Goal: Transaction & Acquisition: Purchase product/service

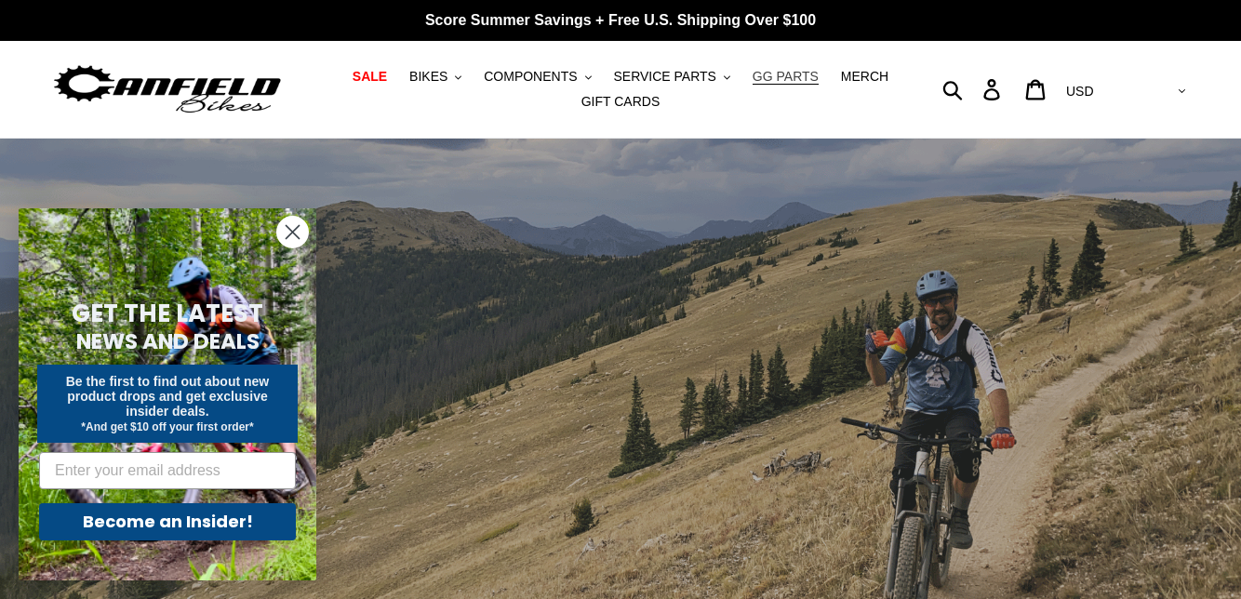
click at [761, 69] on span "GG PARTS" at bounding box center [786, 77] width 66 height 16
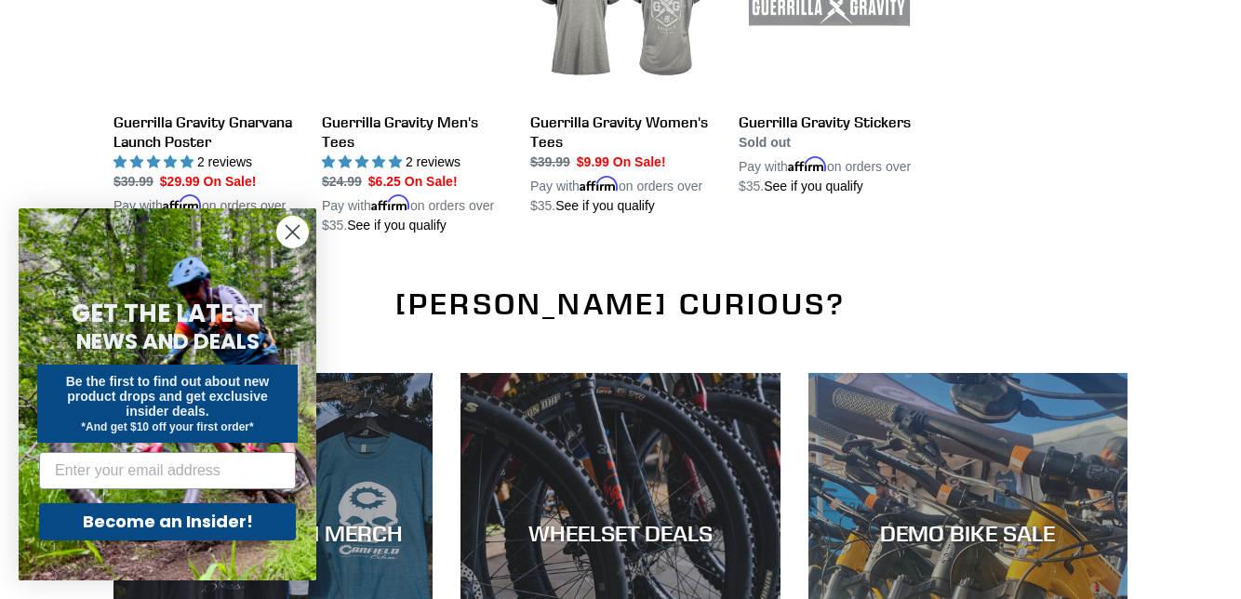
scroll to position [2262, 0]
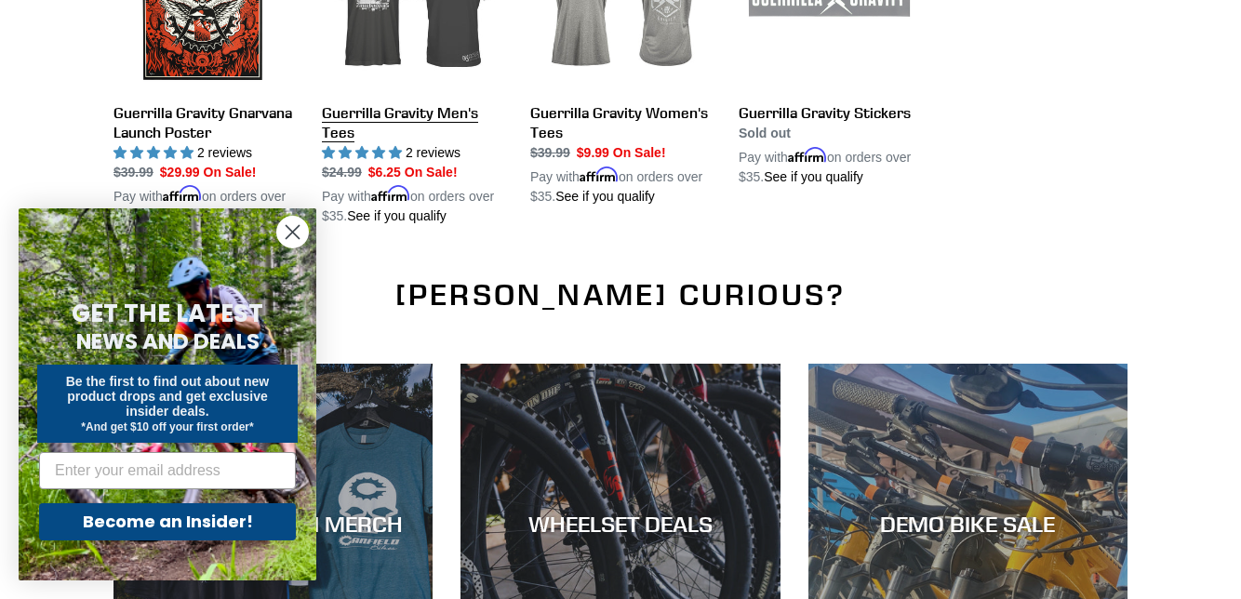
click at [414, 45] on link "Guerrilla Gravity Men's Tees" at bounding box center [412, 68] width 180 height 316
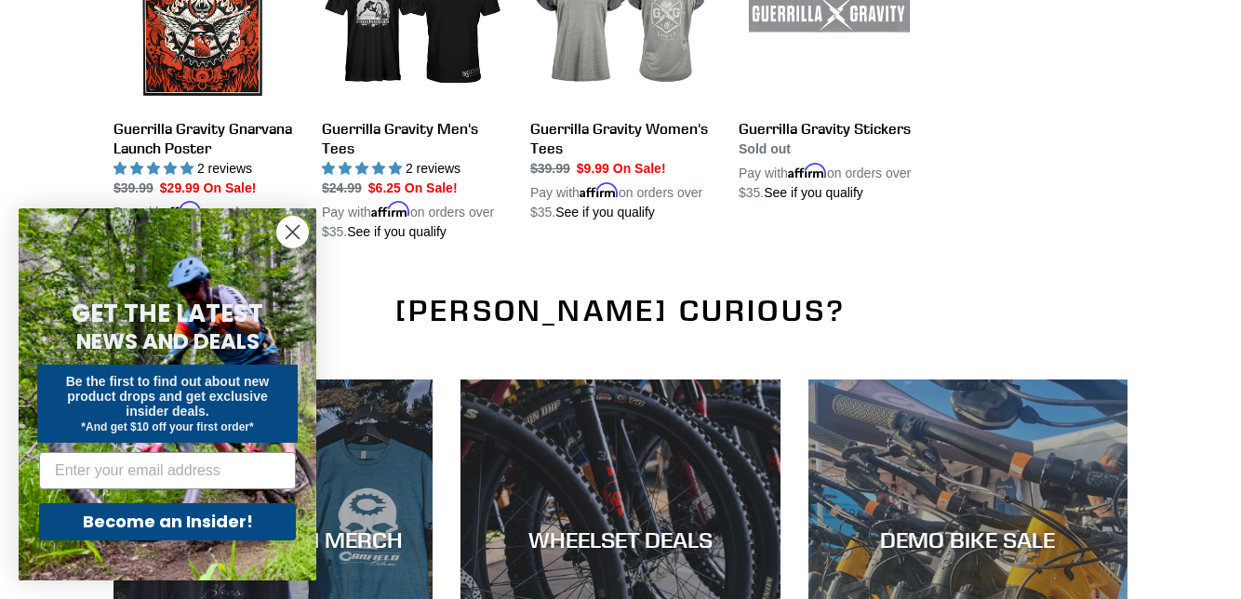
scroll to position [2249, 0]
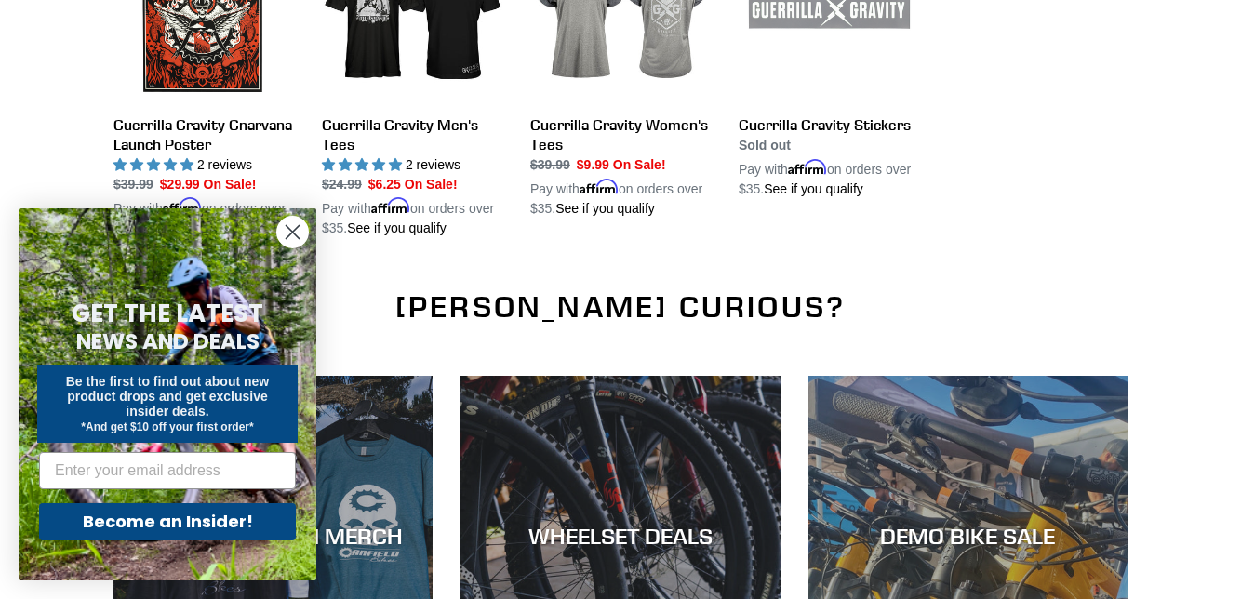
click at [285, 227] on circle "Close dialog" at bounding box center [292, 232] width 31 height 31
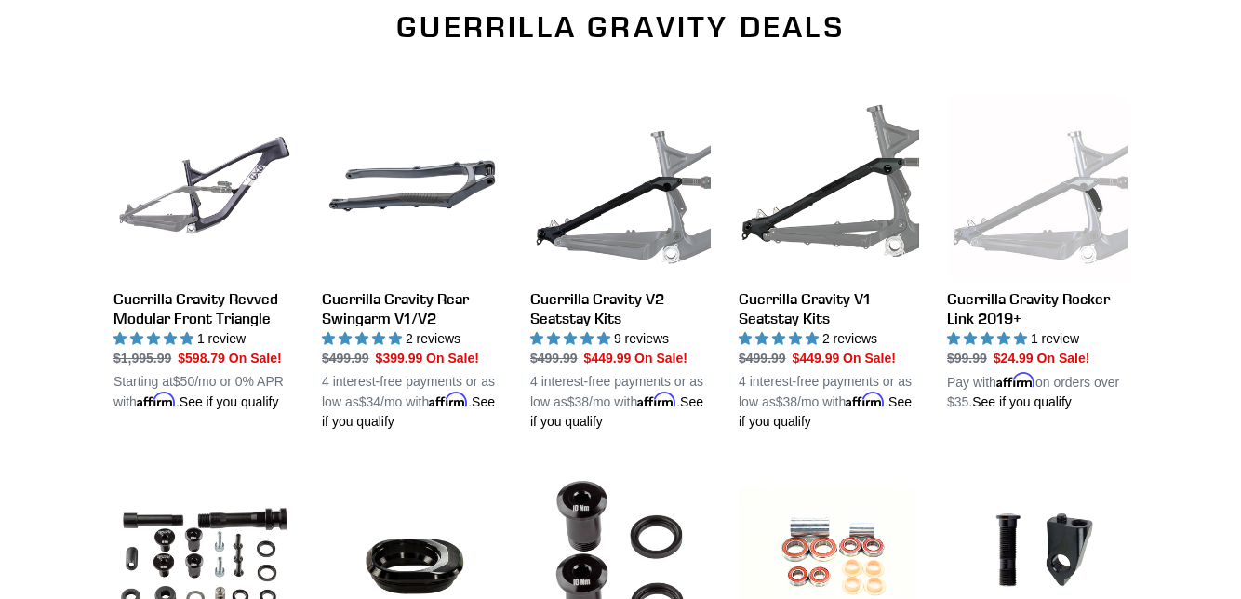
scroll to position [621, 0]
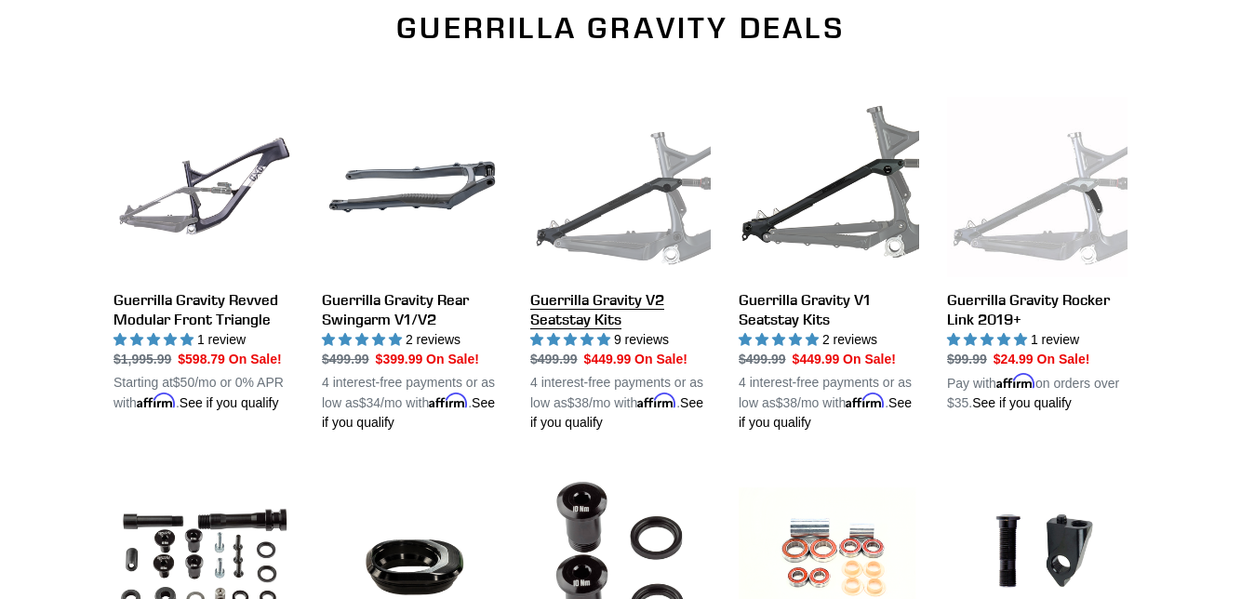
click at [621, 251] on link "Guerrilla Gravity V2 Seatstay Kits" at bounding box center [620, 265] width 180 height 336
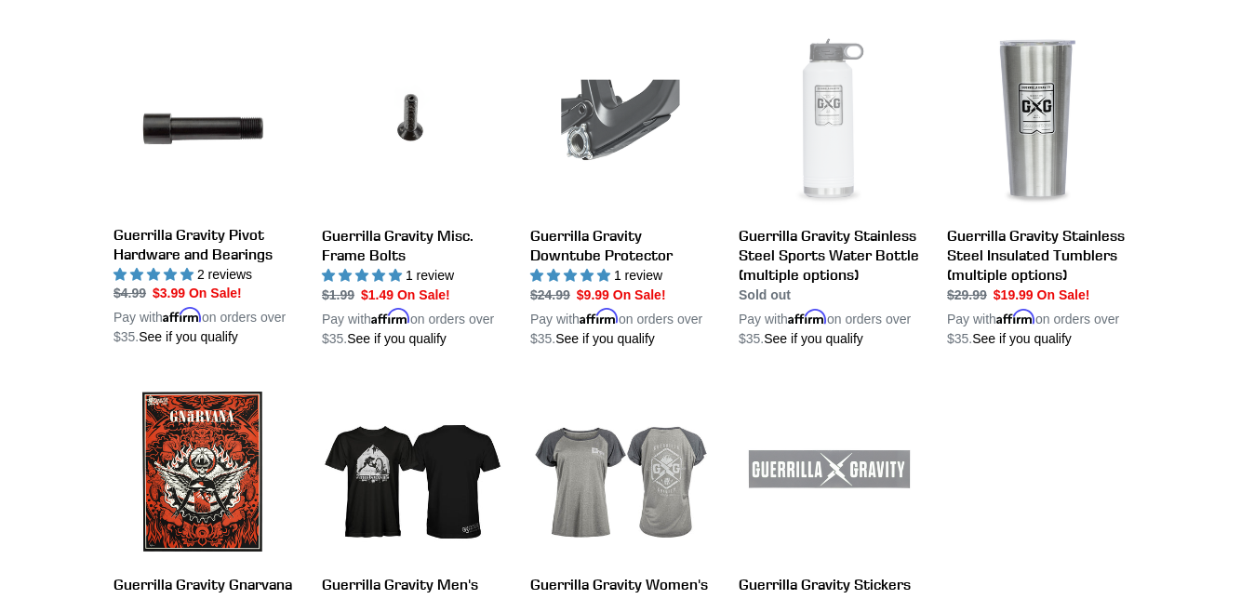
scroll to position [1777, 0]
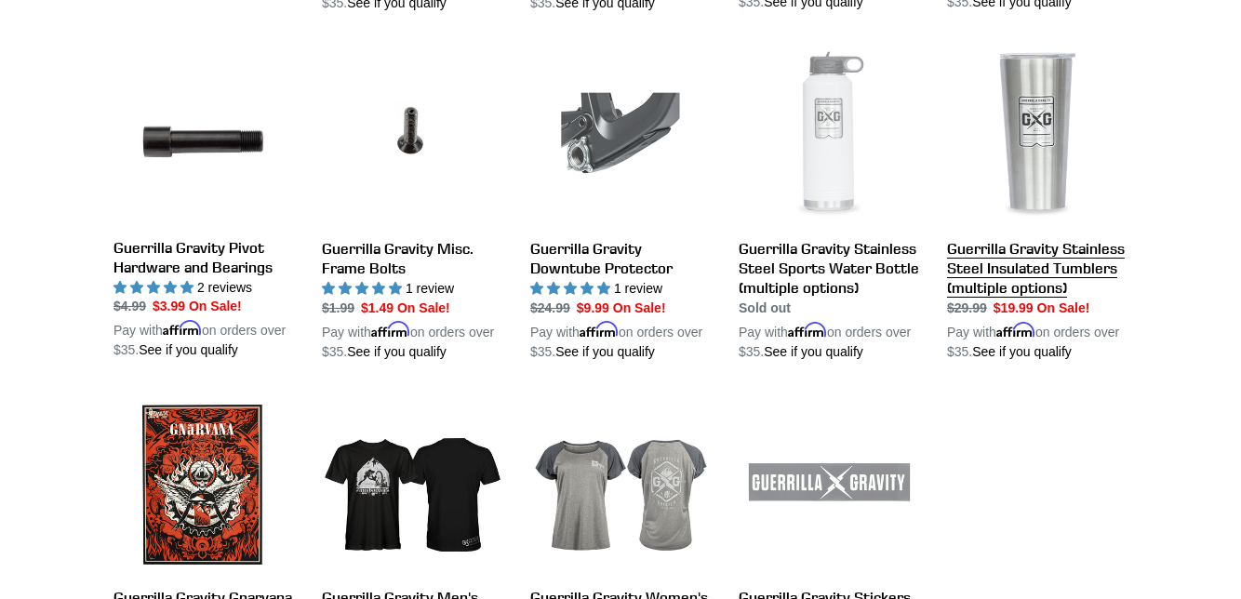
click at [1027, 156] on link "Guerrilla Gravity Stainless Steel Insulated Tumblers (multiple options)" at bounding box center [1037, 204] width 180 height 316
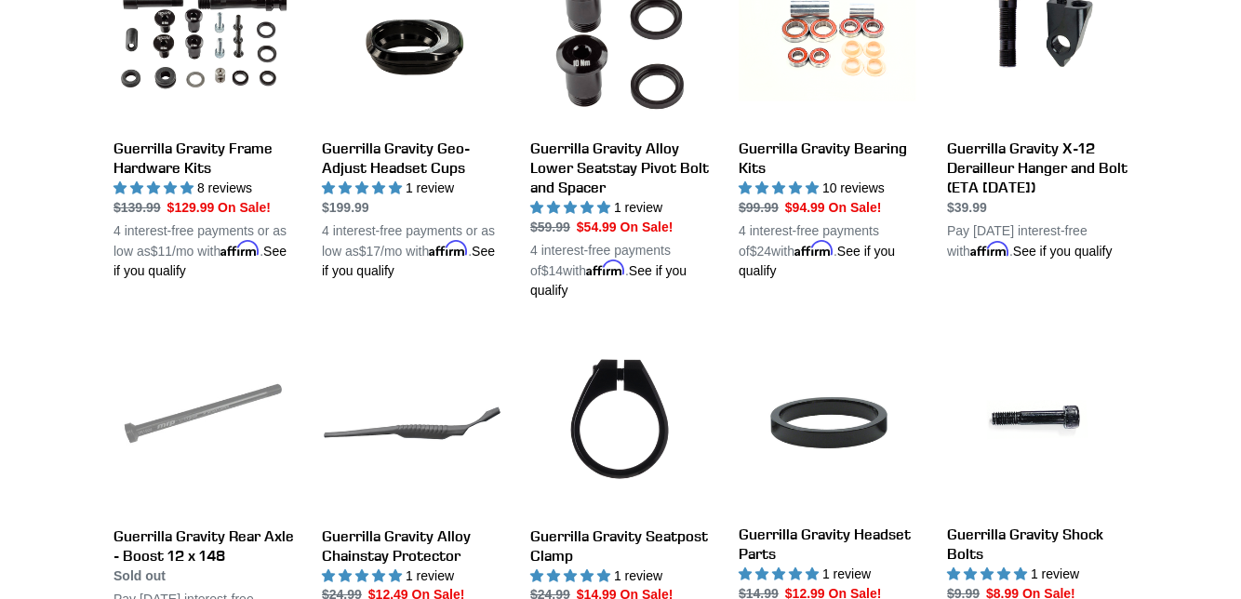
scroll to position [1141, 0]
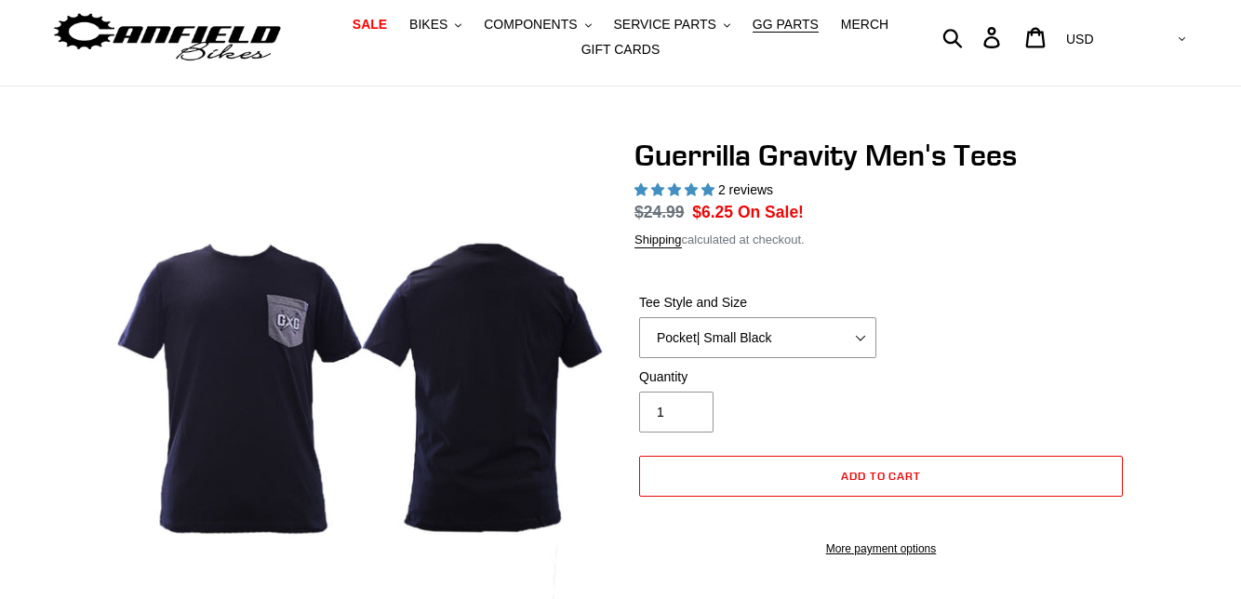
select select "highest-rating"
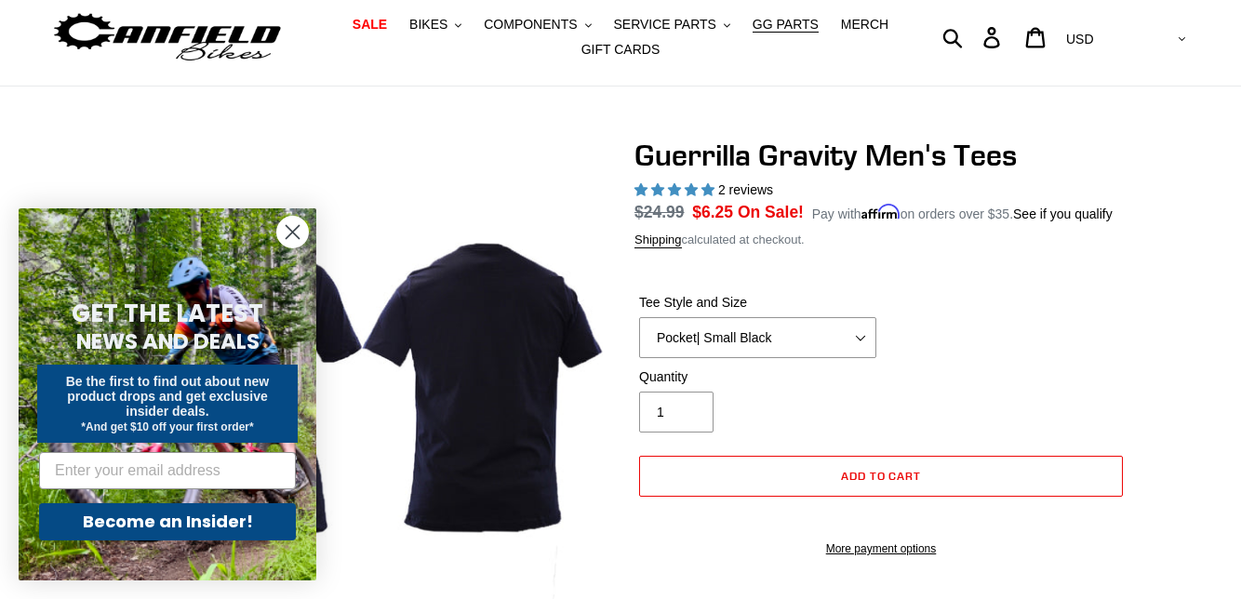
click at [298, 239] on icon "Close dialog" at bounding box center [293, 232] width 13 height 13
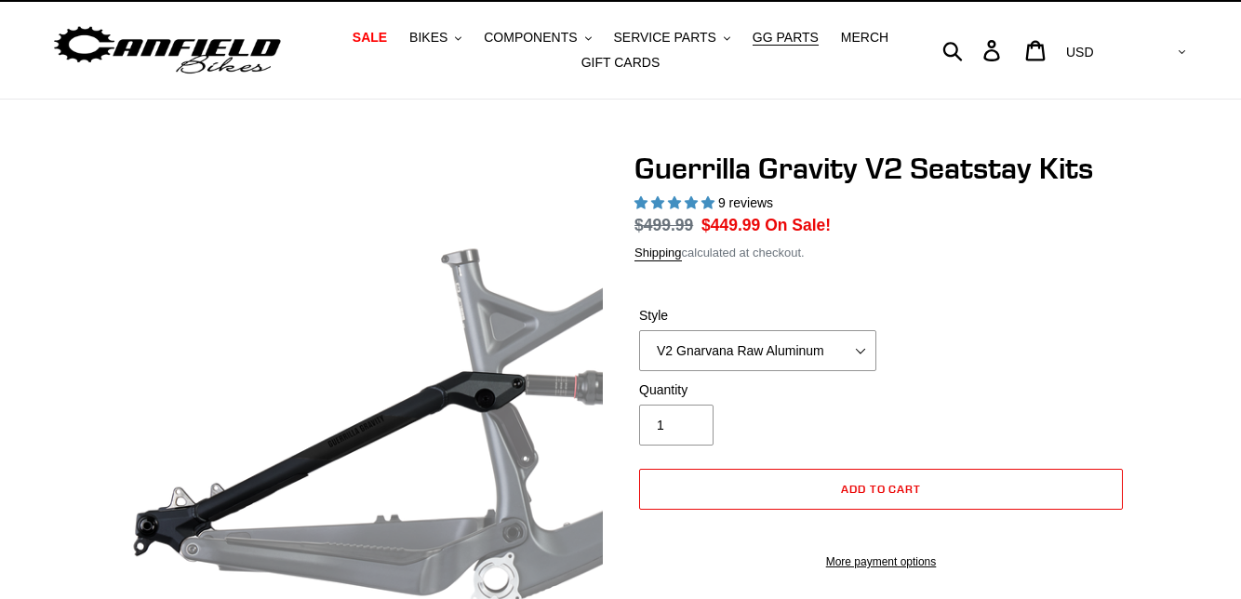
select select "highest-rating"
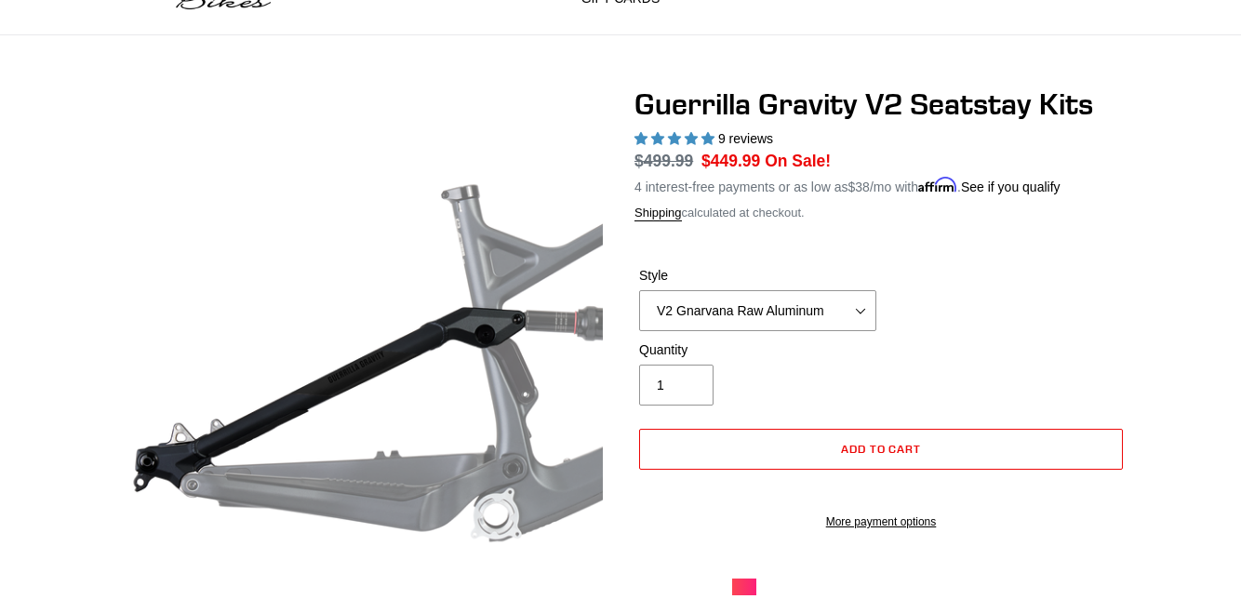
scroll to position [104, 0]
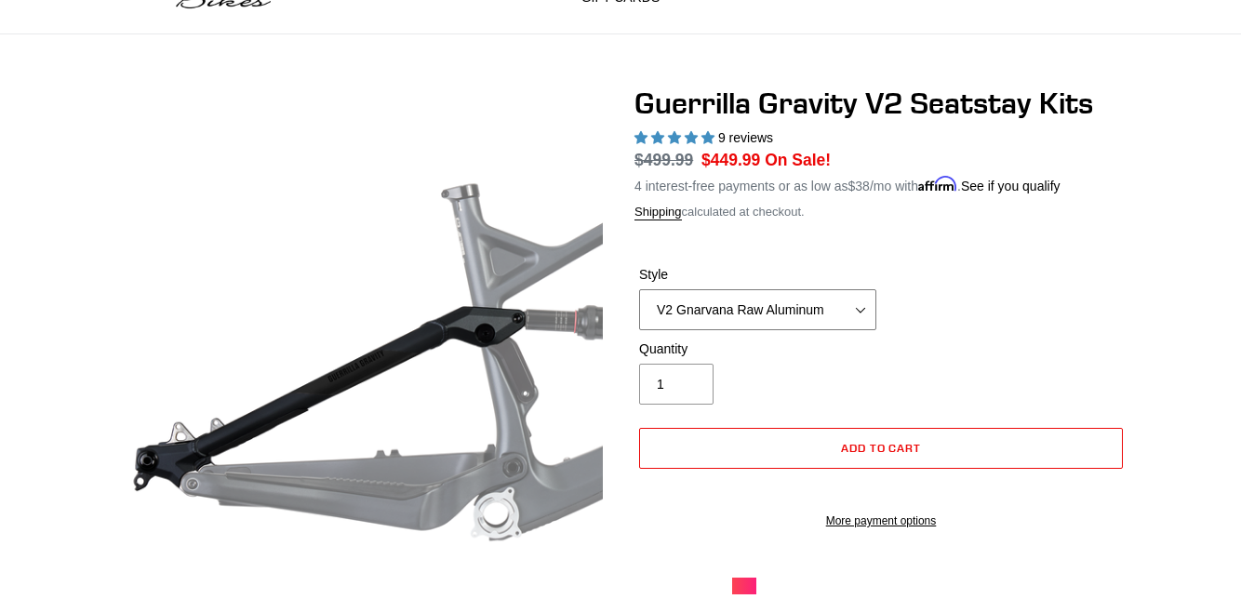
click at [722, 310] on select "V2 Gnarvana Raw Aluminum" at bounding box center [757, 309] width 237 height 41
click at [81, 215] on div "Guerrilla Gravity V2 Seatstay Kits 9 reviews Regular price $499.99 Sale price $…" at bounding box center [620, 464] width 1116 height 757
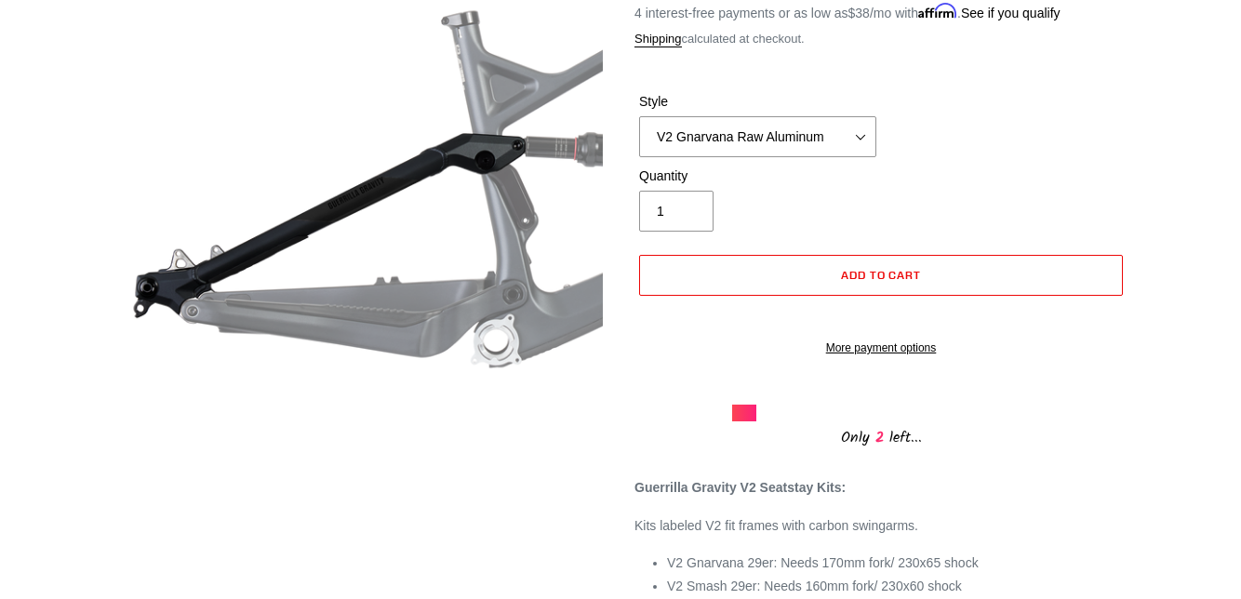
scroll to position [276, 0]
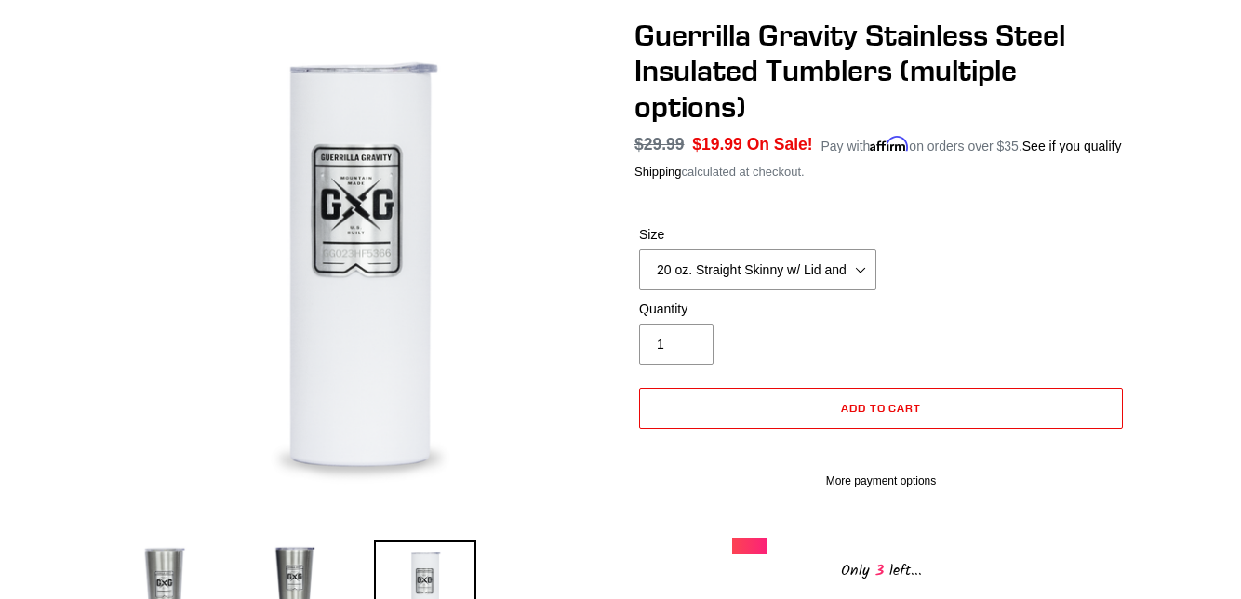
scroll to position [173, 0]
click at [790, 275] on select "20 oz. Straight Skinny w/ Lid and [PERSON_NAME] 24 oz. Tapered Slim w/ Leak Res…" at bounding box center [757, 268] width 237 height 41
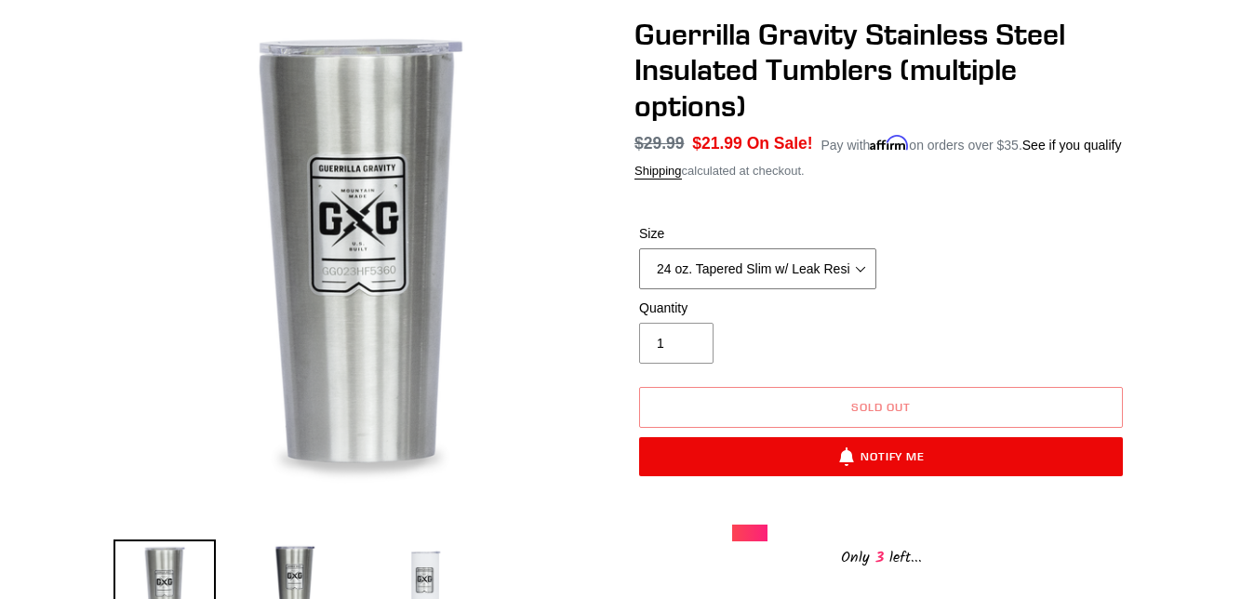
click at [737, 274] on select "20 oz. Straight Skinny w/ Lid and [PERSON_NAME] 24 oz. Tapered Slim w/ Leak Res…" at bounding box center [757, 268] width 237 height 41
select select "32 oz. Tapered Slim w/ Leak Resistant Slide Lid - Raw"
